Goal: Task Accomplishment & Management: Use online tool/utility

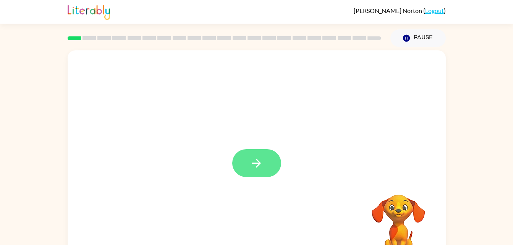
click at [249, 160] on button "button" at bounding box center [256, 163] width 49 height 28
click at [400, 208] on video "Your browser must support playing .mp4 files to use Literably. Please try using…" at bounding box center [398, 221] width 76 height 76
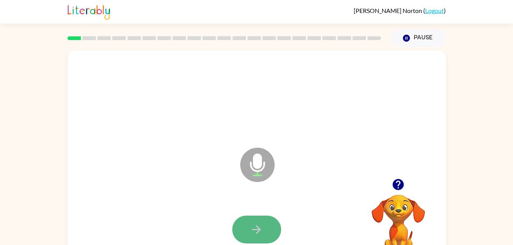
drag, startPoint x: 272, startPoint y: 232, endPoint x: 239, endPoint y: 228, distance: 33.8
click at [239, 228] on button "button" at bounding box center [256, 230] width 49 height 28
click at [270, 228] on button "button" at bounding box center [256, 230] width 49 height 28
click at [399, 210] on video "Your browser must support playing .mp4 files to use Literably. Please try using…" at bounding box center [398, 221] width 76 height 76
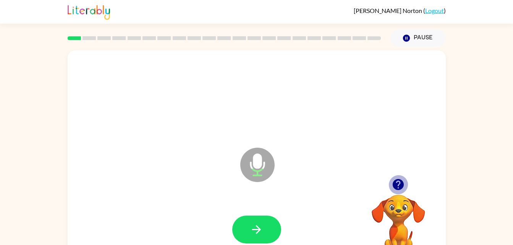
click at [400, 183] on icon "button" at bounding box center [398, 184] width 13 height 13
click at [253, 176] on icon "Microphone The Microphone is here when it is your turn to talk" at bounding box center [295, 174] width 115 height 57
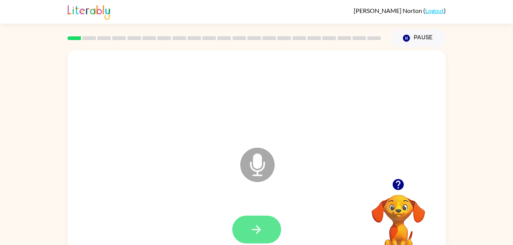
click at [266, 230] on button "button" at bounding box center [256, 230] width 49 height 28
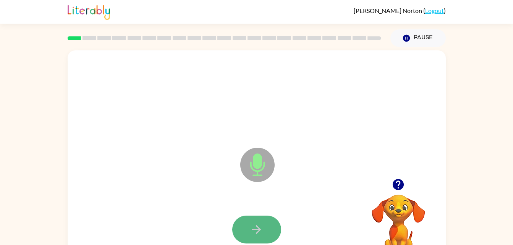
click at [268, 233] on button "button" at bounding box center [256, 230] width 49 height 28
drag, startPoint x: 268, startPoint y: 233, endPoint x: 255, endPoint y: 230, distance: 13.7
click at [255, 230] on icon "button" at bounding box center [256, 229] width 9 height 9
click at [254, 233] on icon "button" at bounding box center [256, 229] width 13 height 13
click at [255, 228] on icon "button" at bounding box center [256, 229] width 13 height 13
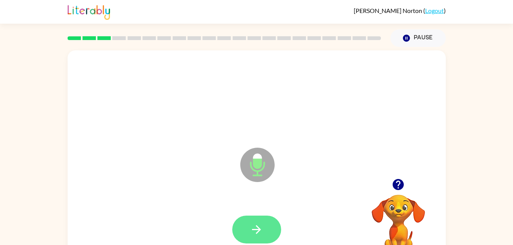
click at [259, 223] on icon "button" at bounding box center [256, 229] width 13 height 13
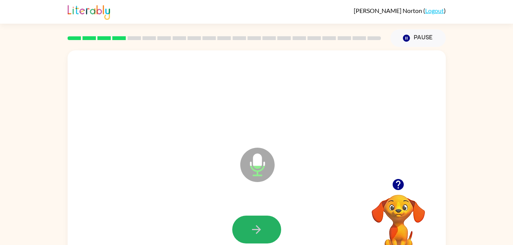
click at [259, 223] on icon "button" at bounding box center [256, 229] width 13 height 13
drag, startPoint x: 259, startPoint y: 223, endPoint x: 254, endPoint y: 224, distance: 5.5
click at [254, 224] on icon "button" at bounding box center [256, 229] width 13 height 13
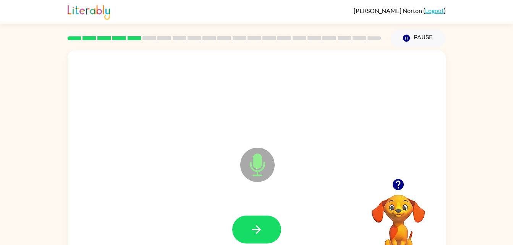
click at [256, 224] on icon "button" at bounding box center [256, 229] width 13 height 13
drag, startPoint x: 256, startPoint y: 225, endPoint x: 173, endPoint y: 192, distance: 88.9
click at [173, 192] on div "Microphone The Microphone is here when it is your turn to talk" at bounding box center [257, 159] width 378 height 218
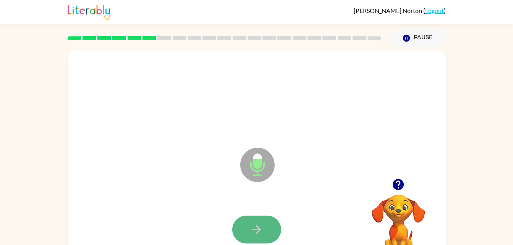
click at [251, 222] on button "button" at bounding box center [256, 230] width 49 height 28
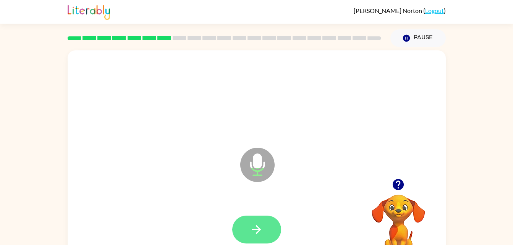
click at [262, 230] on icon "button" at bounding box center [256, 229] width 13 height 13
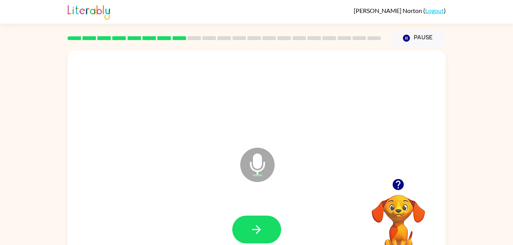
drag, startPoint x: 262, startPoint y: 230, endPoint x: 200, endPoint y: 223, distance: 61.9
click at [200, 223] on div at bounding box center [256, 230] width 363 height 63
click at [262, 223] on icon "button" at bounding box center [256, 229] width 13 height 13
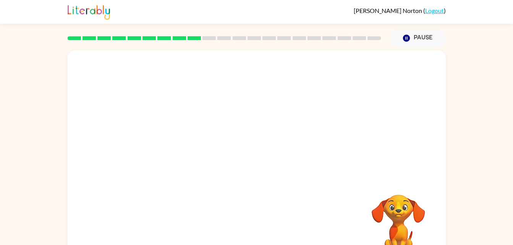
click at [501, 183] on div "Your browser must support playing .mp4 files to use Literably. Please try using…" at bounding box center [256, 158] width 513 height 222
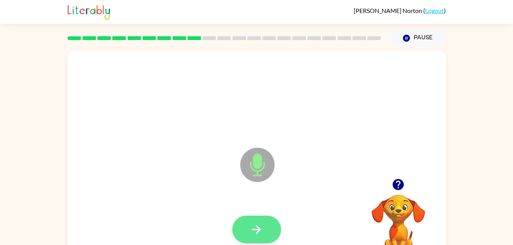
drag, startPoint x: 501, startPoint y: 183, endPoint x: 257, endPoint y: 224, distance: 247.5
click at [257, 224] on icon "button" at bounding box center [256, 229] width 13 height 13
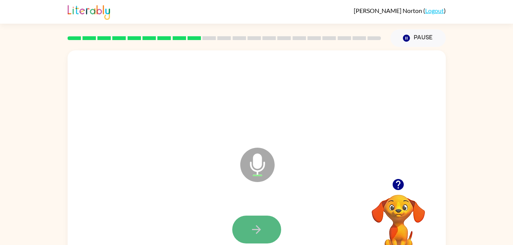
click at [253, 222] on button "button" at bounding box center [256, 230] width 49 height 28
click at [253, 221] on button "button" at bounding box center [256, 230] width 49 height 28
drag, startPoint x: 253, startPoint y: 221, endPoint x: 247, endPoint y: 225, distance: 7.4
click at [247, 225] on button "button" at bounding box center [256, 230] width 49 height 28
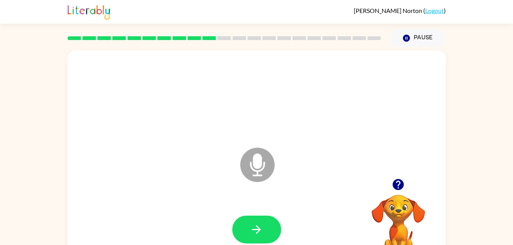
click at [255, 231] on icon "button" at bounding box center [256, 229] width 13 height 13
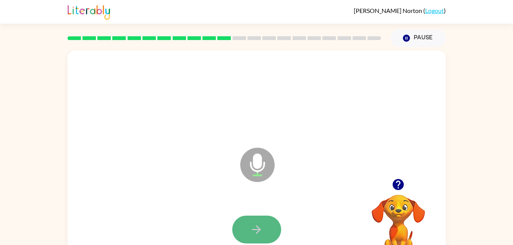
drag, startPoint x: 255, startPoint y: 231, endPoint x: 239, endPoint y: 239, distance: 17.4
click at [239, 239] on button "button" at bounding box center [256, 230] width 49 height 28
click at [166, 211] on div at bounding box center [256, 230] width 363 height 63
click at [264, 226] on button "button" at bounding box center [256, 230] width 49 height 28
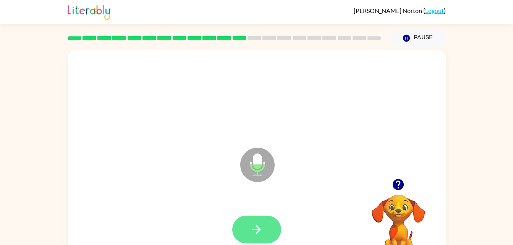
click at [264, 227] on button "button" at bounding box center [256, 230] width 49 height 28
click at [252, 231] on icon "button" at bounding box center [256, 229] width 13 height 13
click at [249, 231] on button "button" at bounding box center [256, 230] width 49 height 28
click at [248, 231] on button "button" at bounding box center [256, 230] width 49 height 28
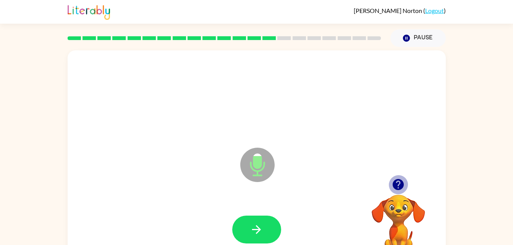
click at [398, 183] on icon "button" at bounding box center [398, 184] width 11 height 11
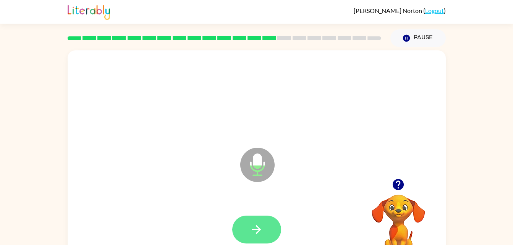
click at [265, 231] on button "button" at bounding box center [256, 230] width 49 height 28
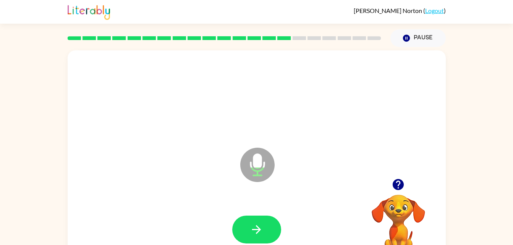
click at [264, 230] on button "button" at bounding box center [256, 230] width 49 height 28
drag, startPoint x: 265, startPoint y: 231, endPoint x: 256, endPoint y: 230, distance: 9.4
click at [256, 230] on icon "button" at bounding box center [256, 229] width 9 height 9
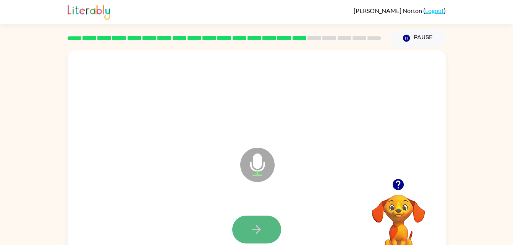
click at [256, 230] on icon "button" at bounding box center [256, 229] width 9 height 9
drag, startPoint x: 262, startPoint y: 227, endPoint x: 252, endPoint y: 225, distance: 10.9
click at [252, 225] on icon "button" at bounding box center [256, 229] width 13 height 13
click at [251, 234] on icon "button" at bounding box center [256, 229] width 13 height 13
click at [265, 220] on button "button" at bounding box center [256, 230] width 49 height 28
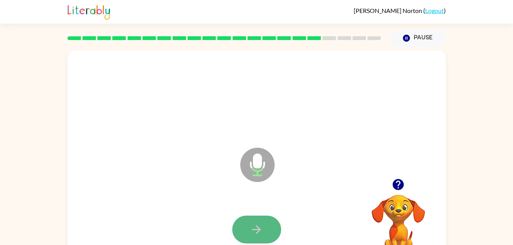
click at [254, 223] on icon "button" at bounding box center [256, 229] width 13 height 13
drag, startPoint x: 252, startPoint y: 245, endPoint x: 241, endPoint y: 226, distance: 21.7
click at [241, 226] on button "button" at bounding box center [256, 230] width 49 height 28
drag, startPoint x: 239, startPoint y: 227, endPoint x: 234, endPoint y: 226, distance: 5.8
click at [234, 226] on button "button" at bounding box center [256, 230] width 49 height 28
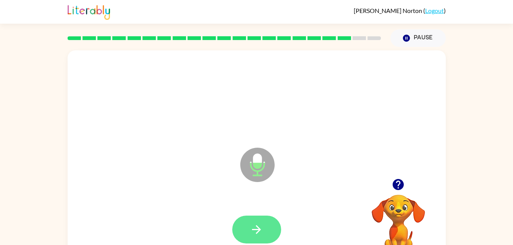
click at [250, 236] on icon "button" at bounding box center [256, 229] width 13 height 13
drag, startPoint x: 250, startPoint y: 236, endPoint x: 230, endPoint y: 222, distance: 24.2
click at [230, 222] on div at bounding box center [256, 230] width 363 height 63
click at [262, 233] on icon "button" at bounding box center [256, 229] width 13 height 13
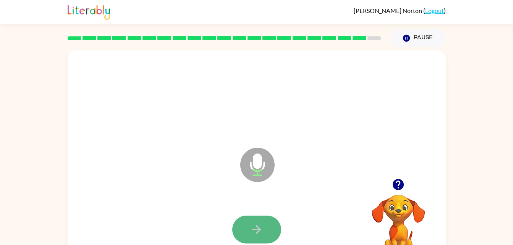
click at [267, 222] on button "button" at bounding box center [256, 230] width 49 height 28
click at [246, 228] on button "button" at bounding box center [256, 230] width 49 height 28
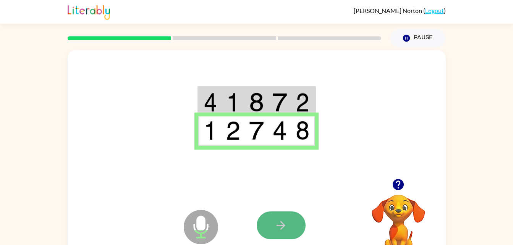
drag, startPoint x: 272, startPoint y: 214, endPoint x: 268, endPoint y: 225, distance: 10.9
click at [268, 225] on button "button" at bounding box center [281, 226] width 49 height 28
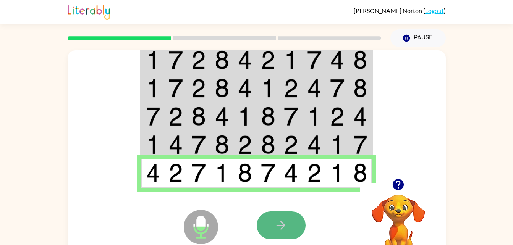
click at [264, 223] on button "button" at bounding box center [281, 226] width 49 height 28
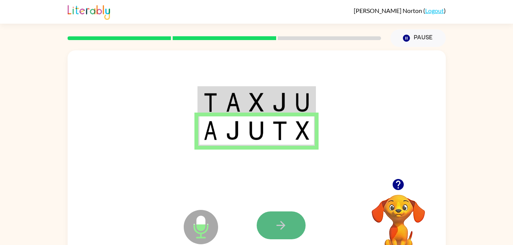
click at [295, 221] on button "button" at bounding box center [281, 226] width 49 height 28
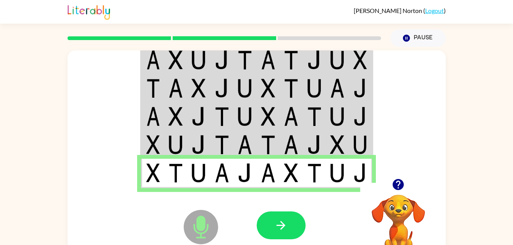
click at [294, 220] on button "button" at bounding box center [281, 226] width 49 height 28
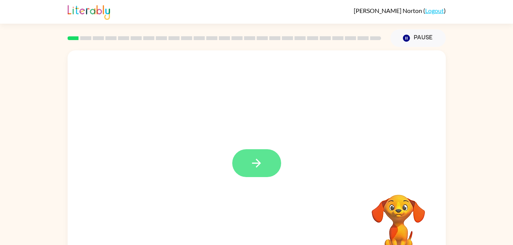
click at [246, 166] on button "button" at bounding box center [256, 163] width 49 height 28
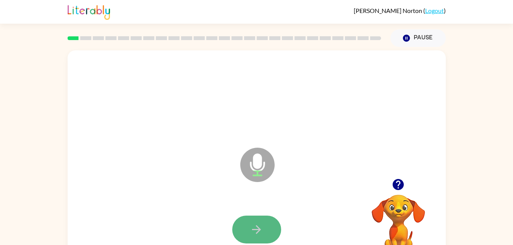
click at [251, 228] on icon "button" at bounding box center [256, 229] width 13 height 13
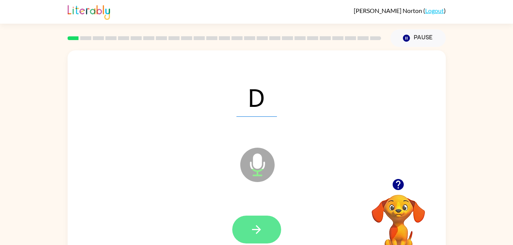
click at [252, 225] on icon "button" at bounding box center [256, 229] width 13 height 13
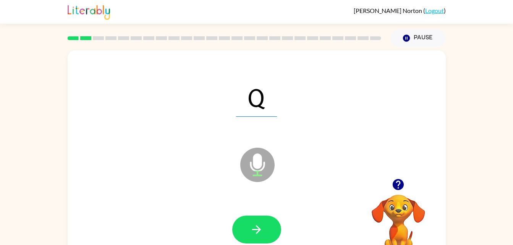
click at [252, 225] on icon "button" at bounding box center [256, 229] width 13 height 13
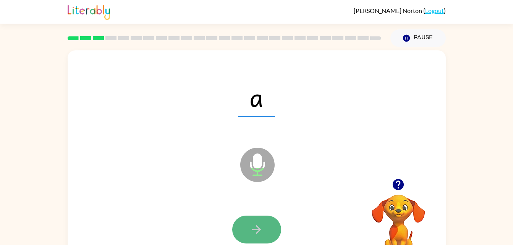
drag, startPoint x: 252, startPoint y: 225, endPoint x: 237, endPoint y: 231, distance: 16.3
click at [237, 231] on button "button" at bounding box center [256, 230] width 49 height 28
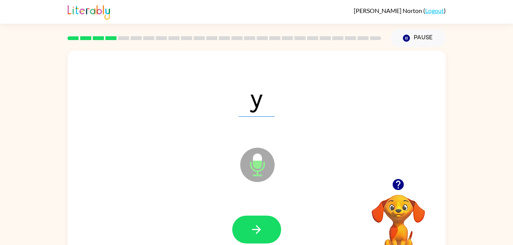
click at [245, 228] on button "button" at bounding box center [256, 230] width 49 height 28
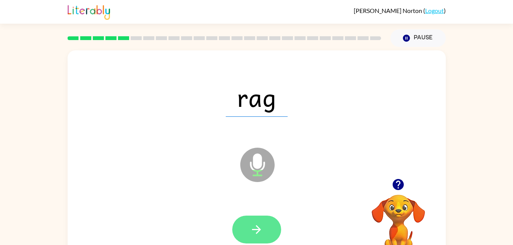
click at [243, 231] on button "button" at bounding box center [256, 230] width 49 height 28
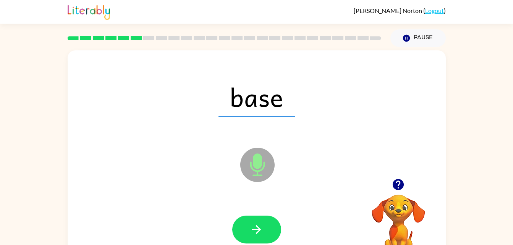
click at [254, 215] on div at bounding box center [256, 230] width 363 height 63
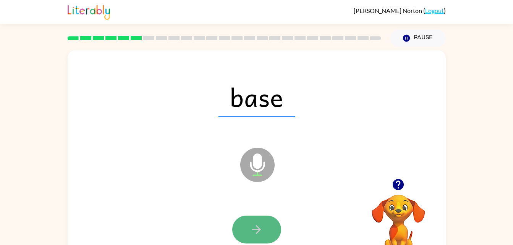
click at [251, 218] on button "button" at bounding box center [256, 230] width 49 height 28
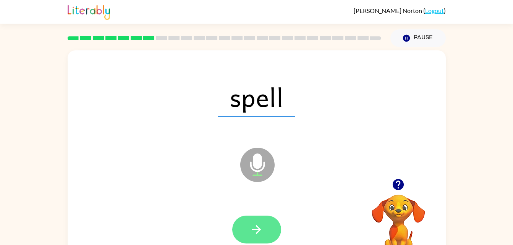
click at [253, 226] on icon "button" at bounding box center [256, 229] width 13 height 13
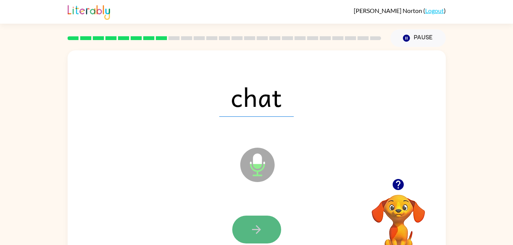
click at [253, 225] on icon "button" at bounding box center [256, 229] width 13 height 13
drag, startPoint x: 253, startPoint y: 225, endPoint x: 245, endPoint y: 223, distance: 8.2
click at [245, 223] on button "button" at bounding box center [256, 230] width 49 height 28
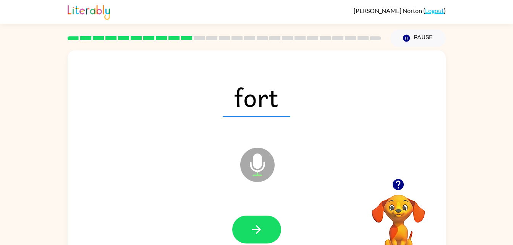
drag, startPoint x: 245, startPoint y: 223, endPoint x: 233, endPoint y: 242, distance: 21.9
click at [233, 242] on div at bounding box center [256, 230] width 49 height 28
click at [246, 230] on button "button" at bounding box center [256, 230] width 49 height 28
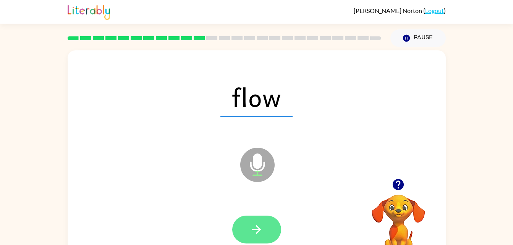
drag, startPoint x: 246, startPoint y: 230, endPoint x: 241, endPoint y: 225, distance: 6.8
click at [241, 225] on button "button" at bounding box center [256, 230] width 49 height 28
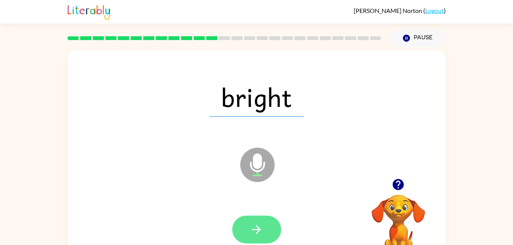
click at [276, 235] on button "button" at bounding box center [256, 230] width 49 height 28
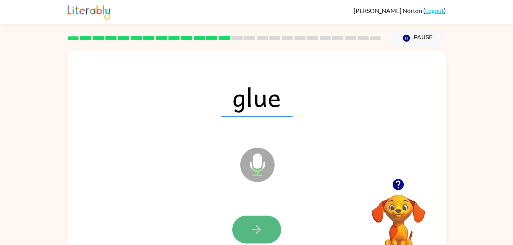
drag, startPoint x: 276, startPoint y: 235, endPoint x: 257, endPoint y: 227, distance: 20.4
click at [257, 227] on icon "button" at bounding box center [256, 229] width 9 height 9
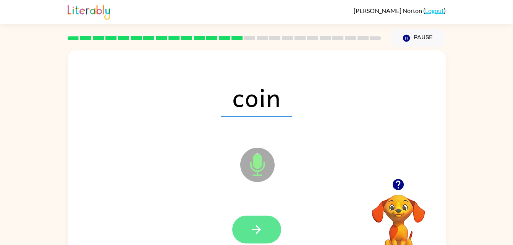
click at [258, 227] on icon "button" at bounding box center [256, 229] width 9 height 9
click at [263, 225] on icon "button" at bounding box center [256, 229] width 13 height 13
click at [255, 227] on icon "button" at bounding box center [256, 229] width 13 height 13
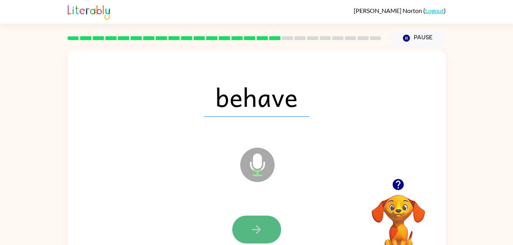
drag, startPoint x: 252, startPoint y: 227, endPoint x: 242, endPoint y: 227, distance: 10.3
click at [242, 227] on button "button" at bounding box center [256, 230] width 49 height 28
click at [254, 227] on icon "button" at bounding box center [256, 229] width 13 height 13
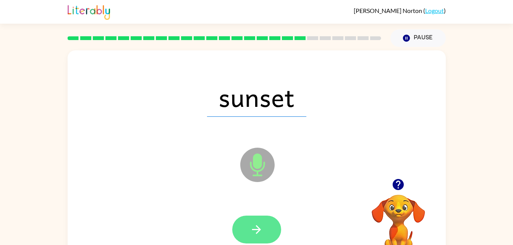
click at [252, 224] on icon "button" at bounding box center [256, 229] width 13 height 13
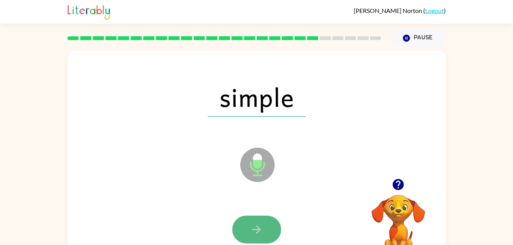
click at [260, 230] on icon "button" at bounding box center [256, 229] width 9 height 9
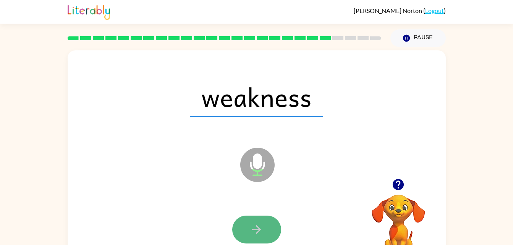
click at [253, 229] on icon "button" at bounding box center [256, 229] width 13 height 13
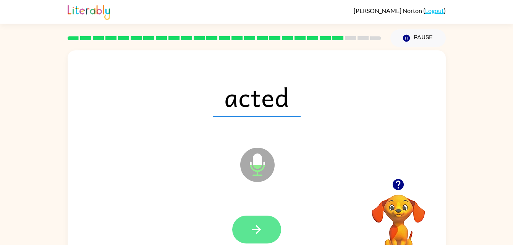
click at [257, 225] on icon "button" at bounding box center [256, 229] width 13 height 13
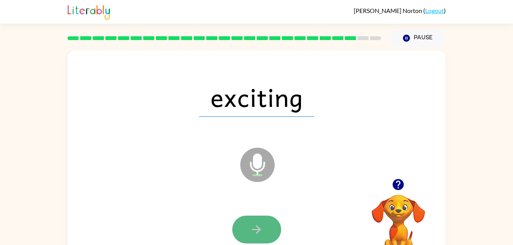
click at [255, 227] on icon "button" at bounding box center [256, 229] width 13 height 13
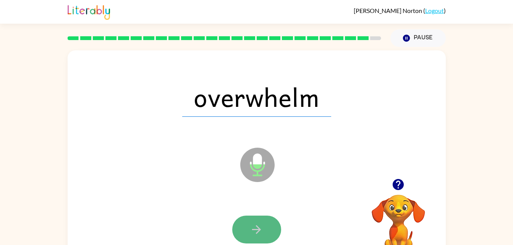
drag, startPoint x: 255, startPoint y: 227, endPoint x: 242, endPoint y: 230, distance: 13.3
click at [242, 230] on button "button" at bounding box center [256, 230] width 49 height 28
